Goal: Information Seeking & Learning: Learn about a topic

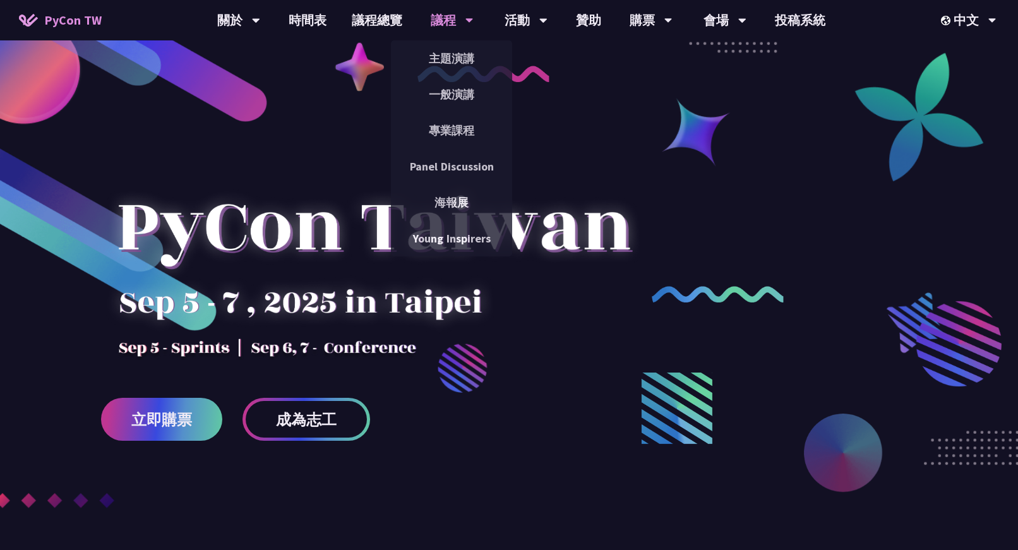
click at [438, 23] on div "議程" at bounding box center [452, 20] width 43 height 40
click at [438, 54] on link "主題演講" at bounding box center [451, 59] width 121 height 30
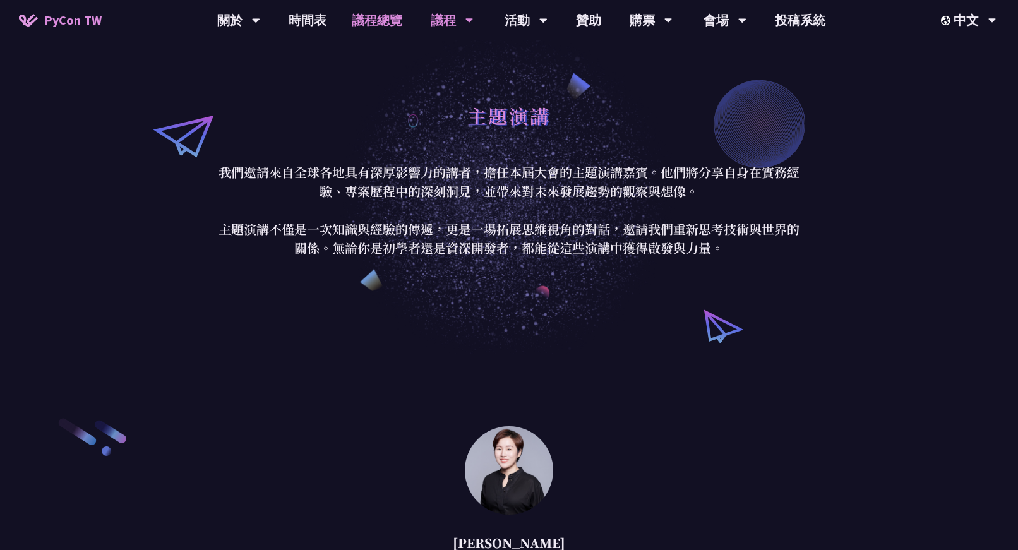
click at [384, 26] on link "議程總覽" at bounding box center [377, 20] width 76 height 40
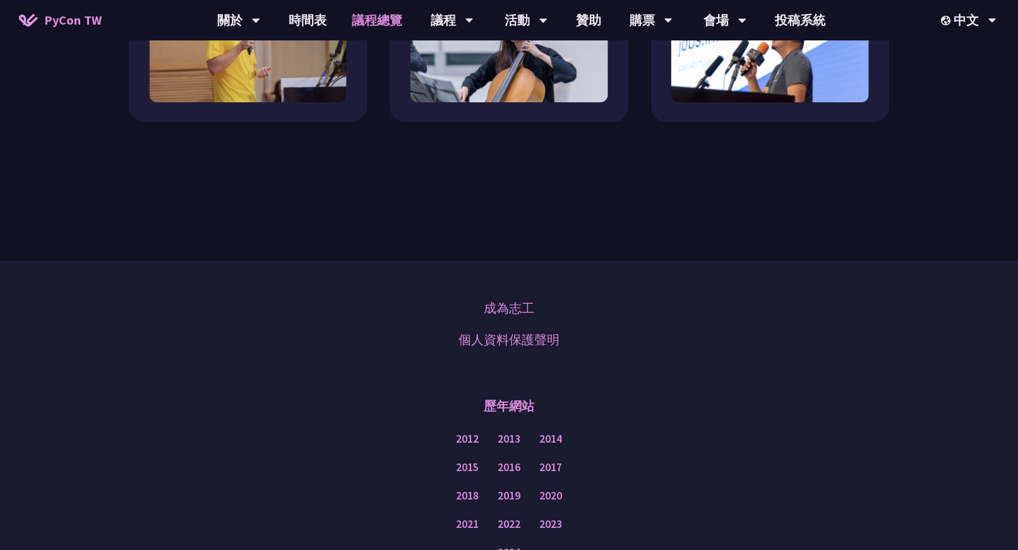
scroll to position [1493, 0]
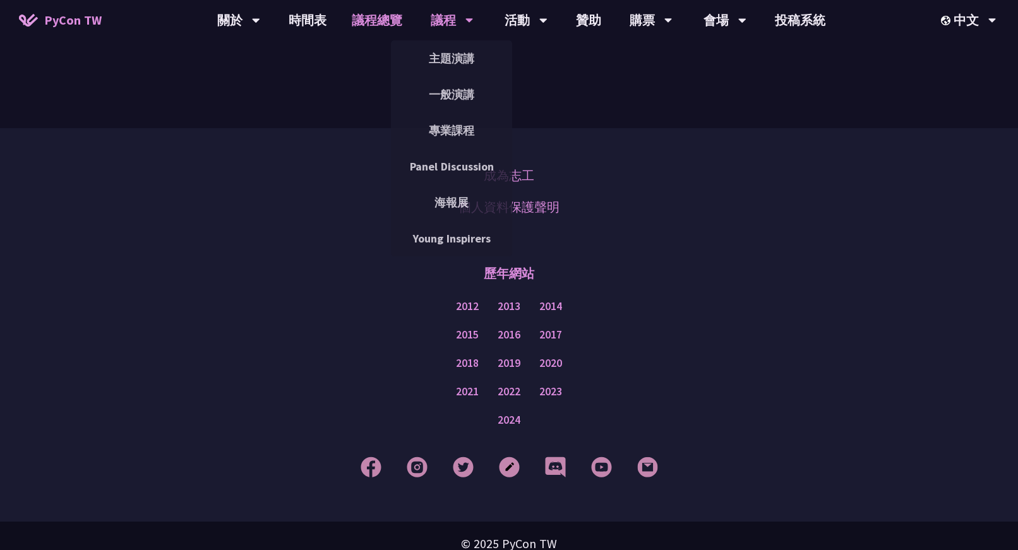
click at [456, 24] on div "議程" at bounding box center [452, 20] width 43 height 40
click at [451, 21] on div "議程" at bounding box center [452, 20] width 43 height 40
click at [452, 45] on link "主題演講" at bounding box center [451, 59] width 121 height 30
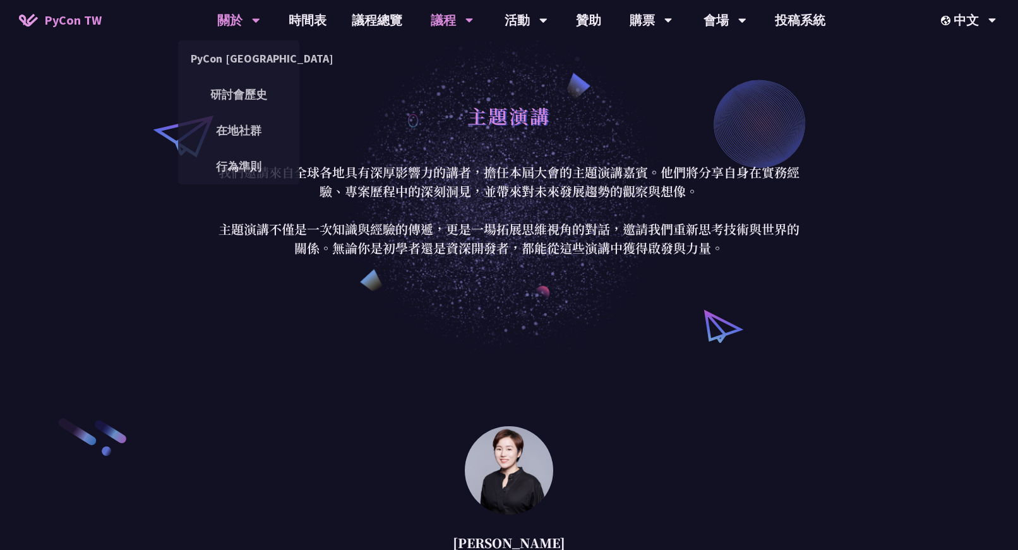
click at [235, 21] on div "關於" at bounding box center [238, 20] width 43 height 40
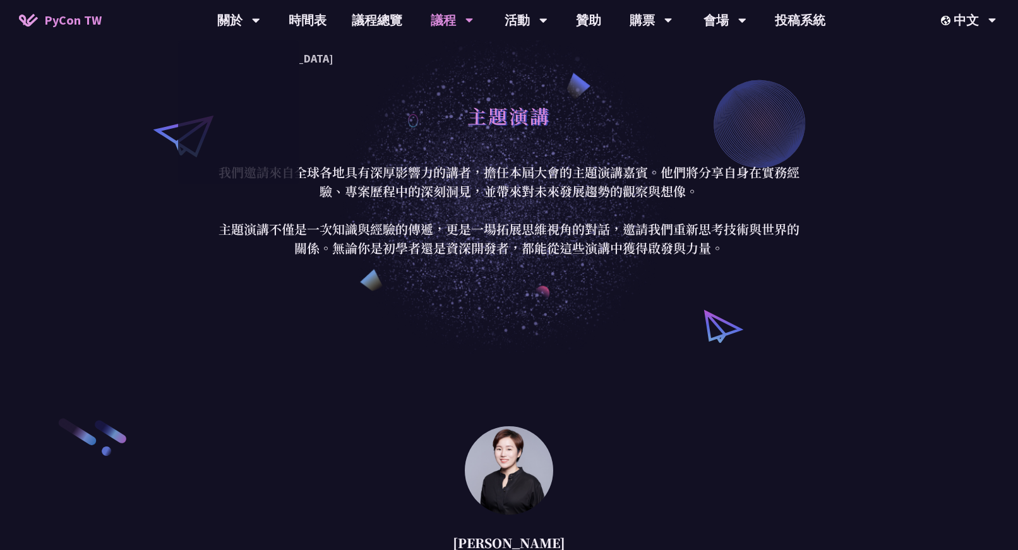
click at [92, 30] on link "PyCon TW" at bounding box center [60, 20] width 108 height 32
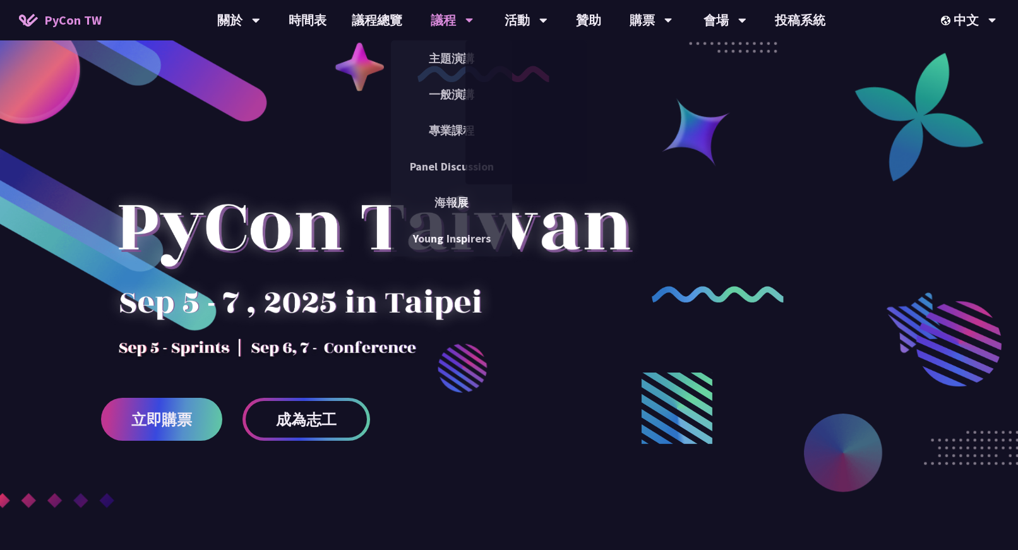
click at [463, 23] on div "議程" at bounding box center [452, 20] width 43 height 40
click at [459, 58] on link "主題演講" at bounding box center [451, 59] width 121 height 30
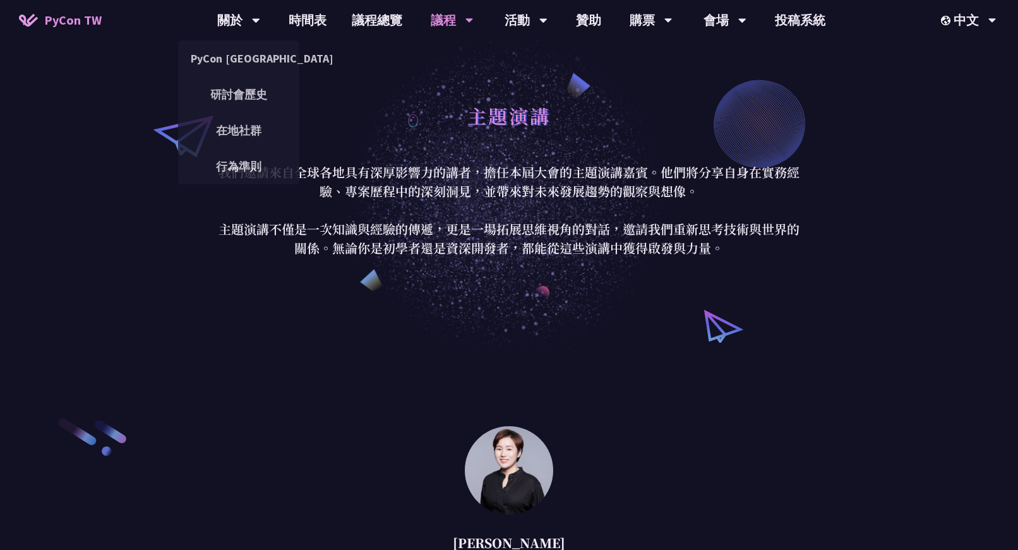
click at [75, 10] on link "PyCon TW" at bounding box center [60, 20] width 108 height 32
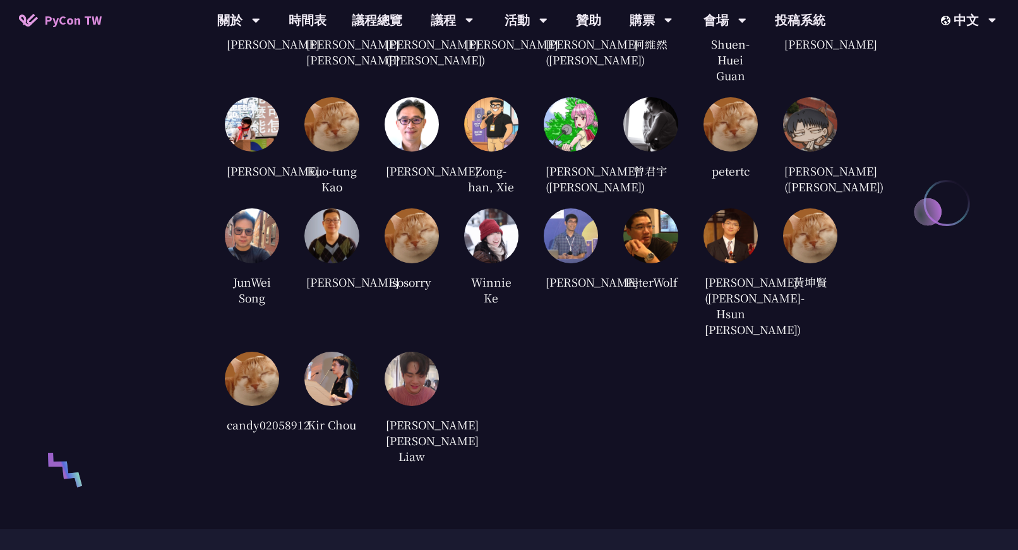
scroll to position [2517, 0]
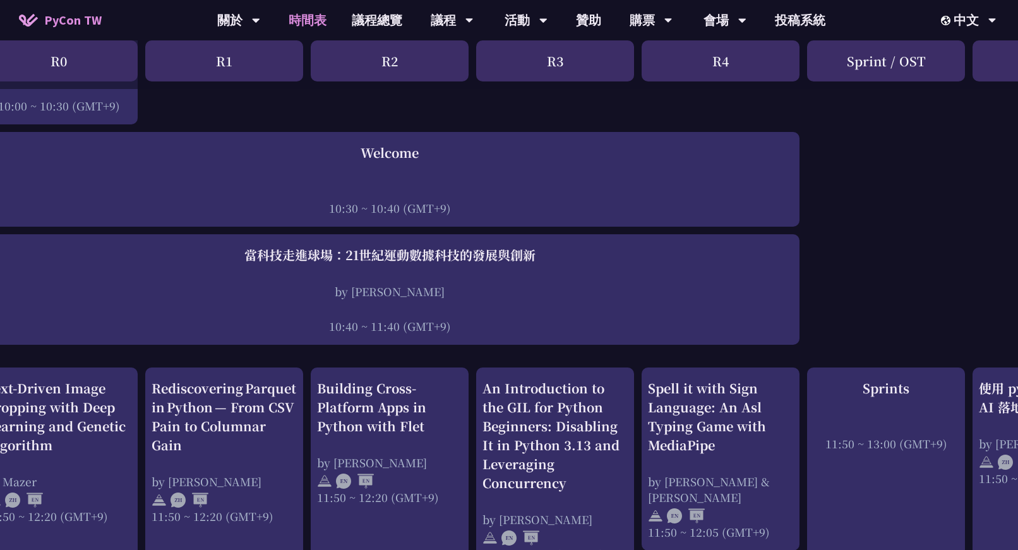
scroll to position [0, 33]
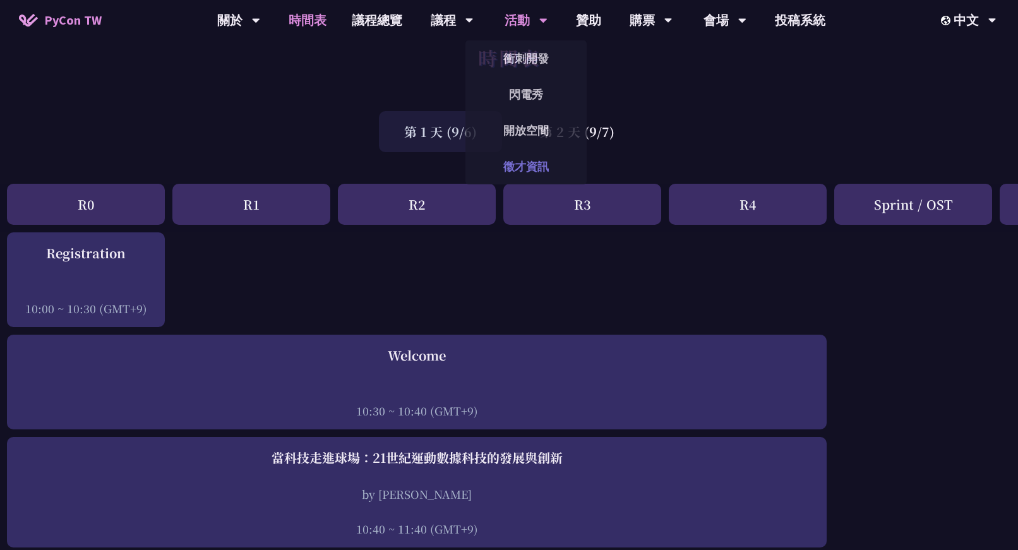
scroll to position [0, 6]
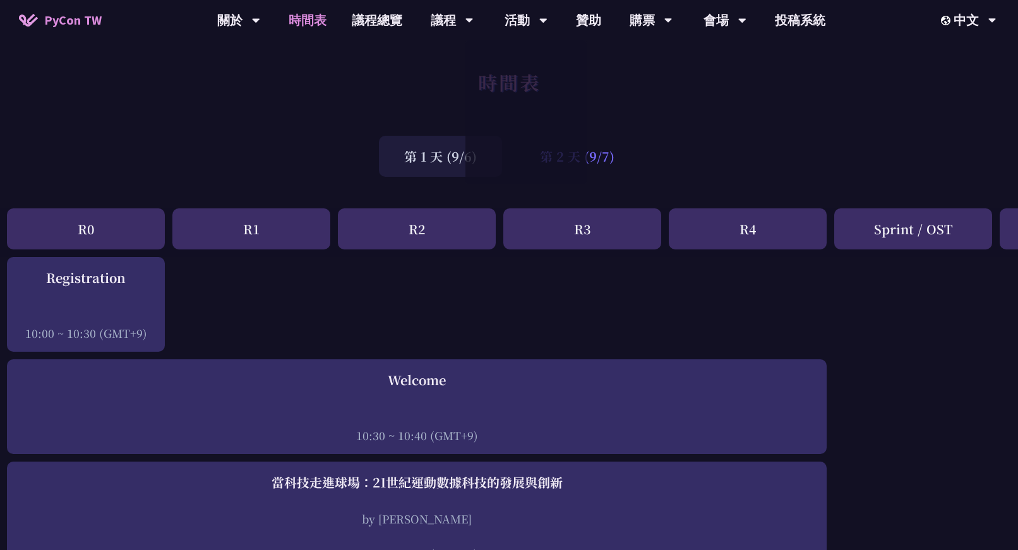
click at [604, 150] on div "第 2 天 (9/7)" at bounding box center [577, 156] width 125 height 41
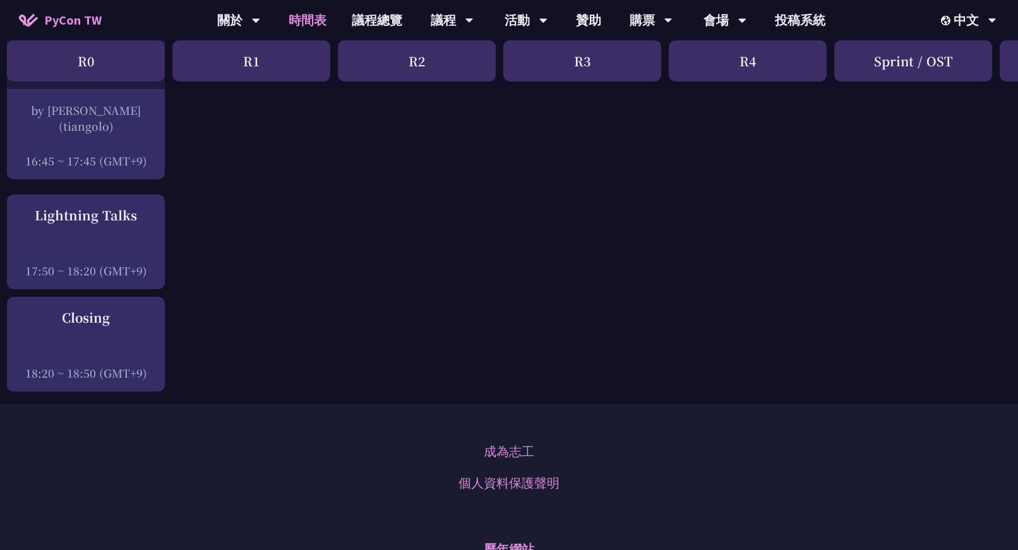
scroll to position [1931, 6]
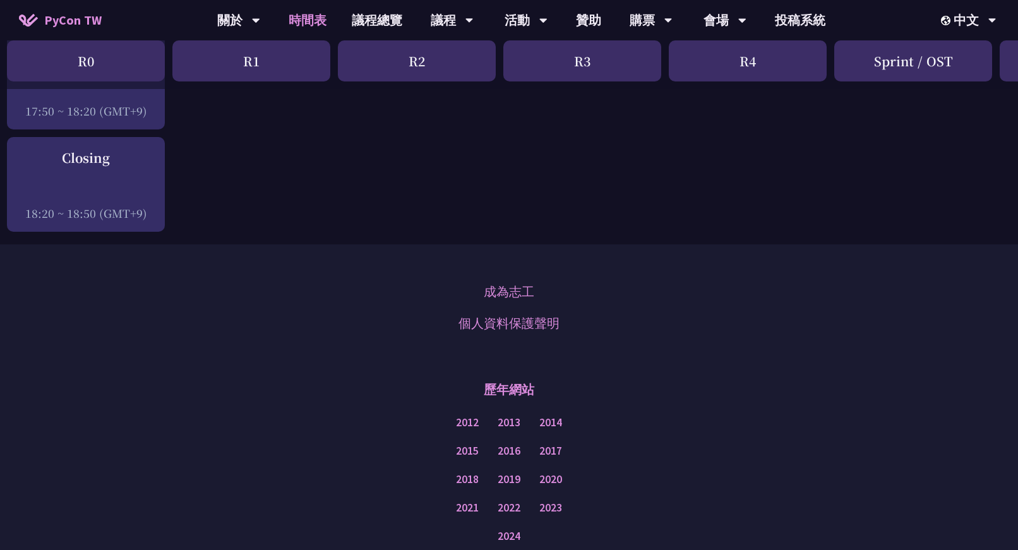
click at [568, 276] on div "成為志工 個人資料保護聲明" at bounding box center [509, 307] width 955 height 63
